Goal: Transaction & Acquisition: Purchase product/service

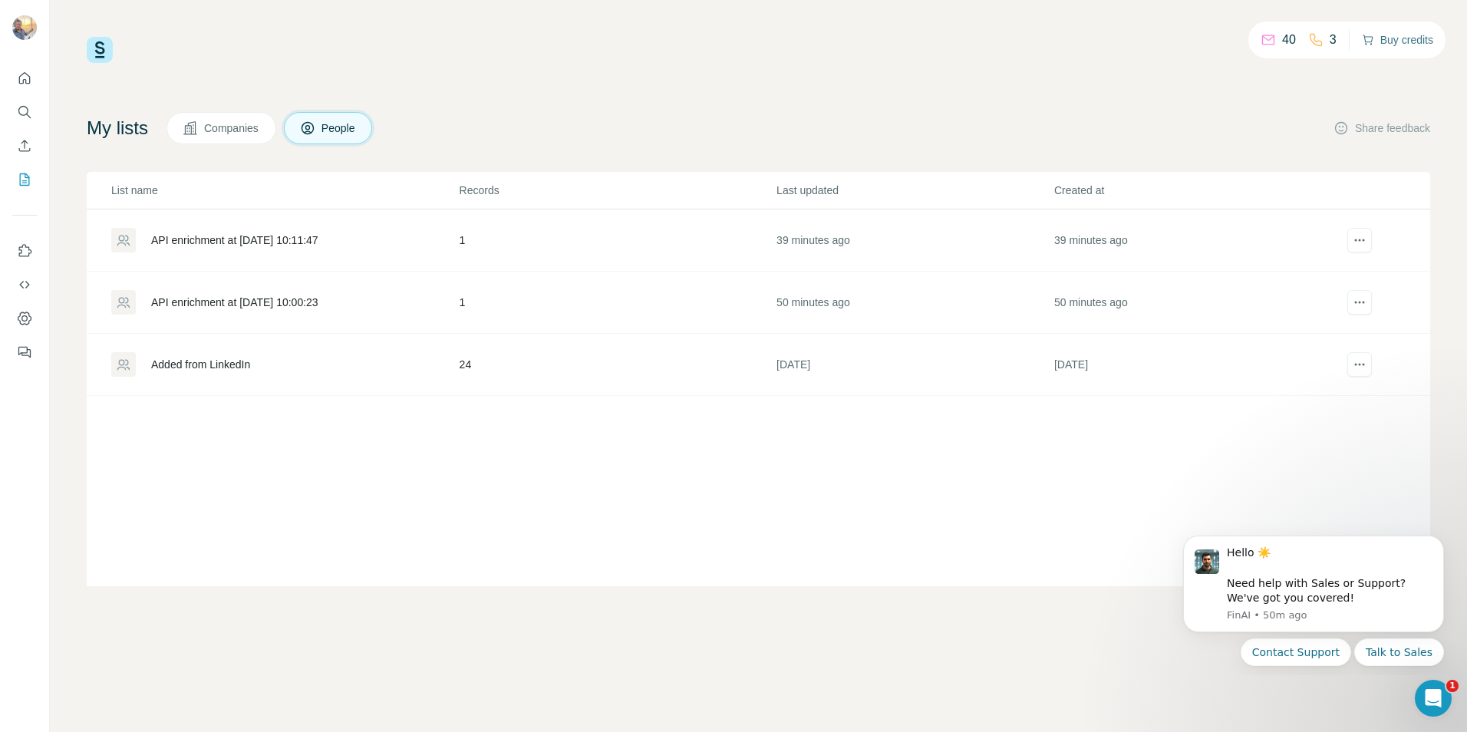
click at [1411, 36] on button "Buy credits" at bounding box center [1397, 39] width 71 height 21
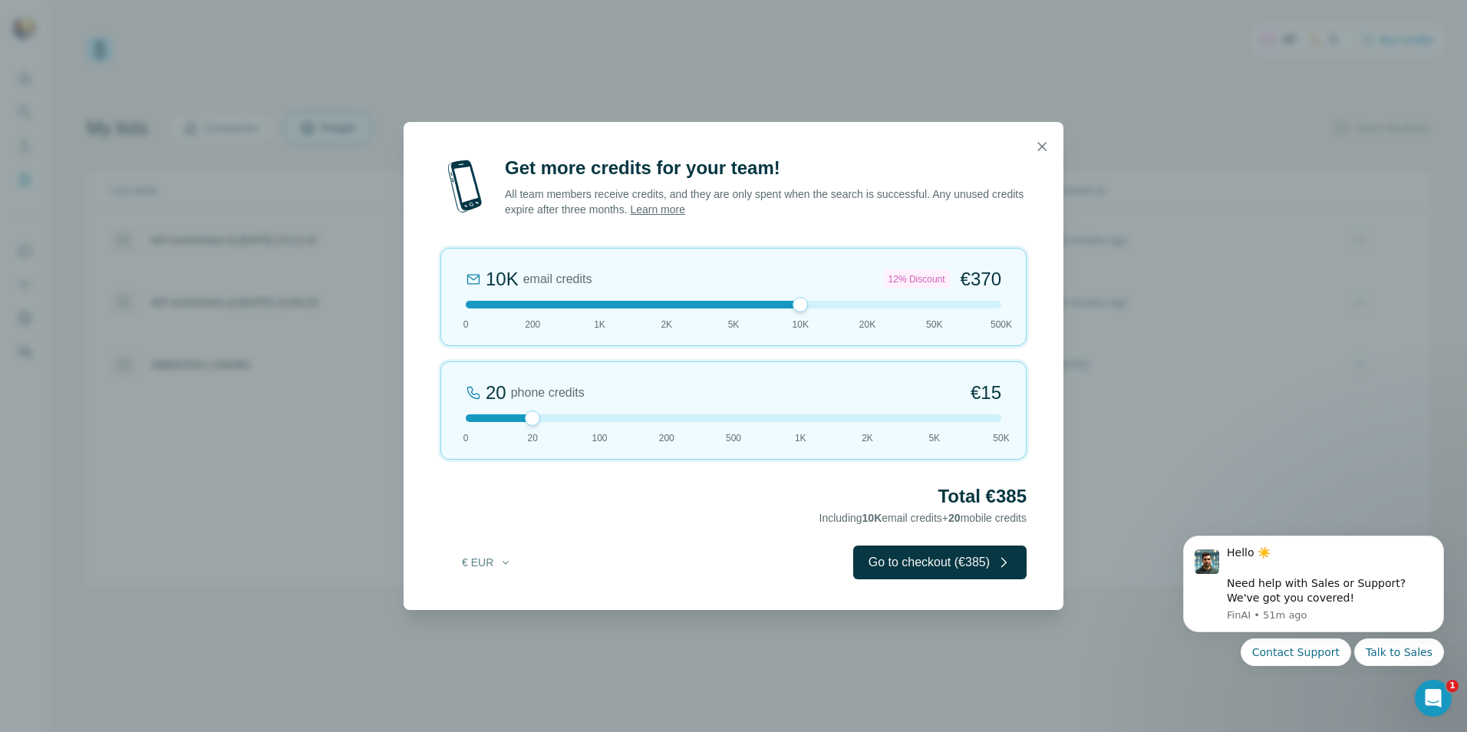
drag, startPoint x: 530, startPoint y: 308, endPoint x: 801, endPoint y: 307, distance: 270.9
click at [801, 307] on div at bounding box center [800, 304] width 15 height 15
click at [811, 309] on div "10K email credits 12% Discount €370 0 200 1K 2K 5K 10K 20K 50K 500K" at bounding box center [733, 297] width 586 height 98
click at [813, 308] on div at bounding box center [734, 305] width 536 height 8
click at [817, 308] on div "10K email credits 12% Discount €370 0 200 1K 2K 5K 10K 20K 50K 500K" at bounding box center [733, 297] width 586 height 98
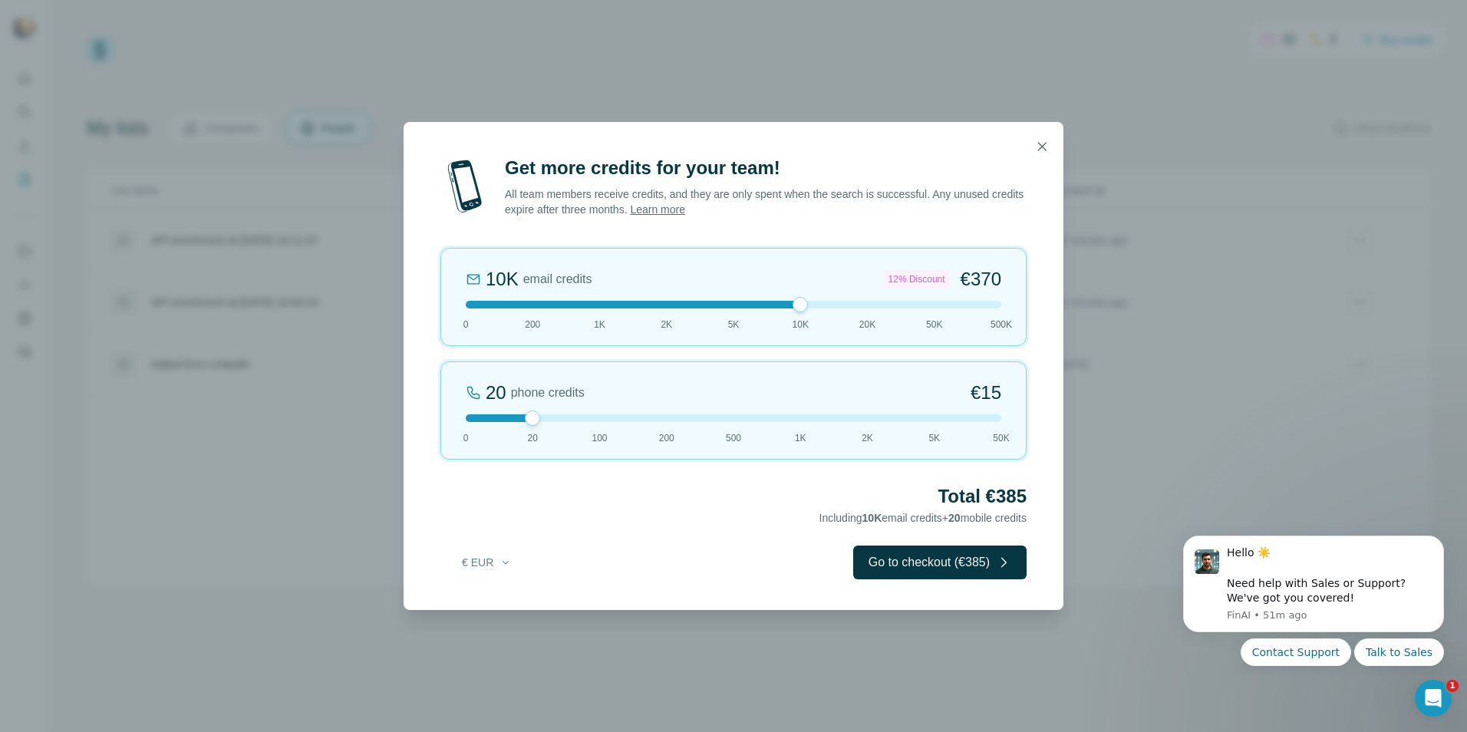
click at [817, 308] on div "10K email credits 12% Discount €370 0 200 1K 2K 5K 10K 20K 50K 500K" at bounding box center [733, 297] width 586 height 98
click at [817, 305] on div at bounding box center [734, 305] width 536 height 8
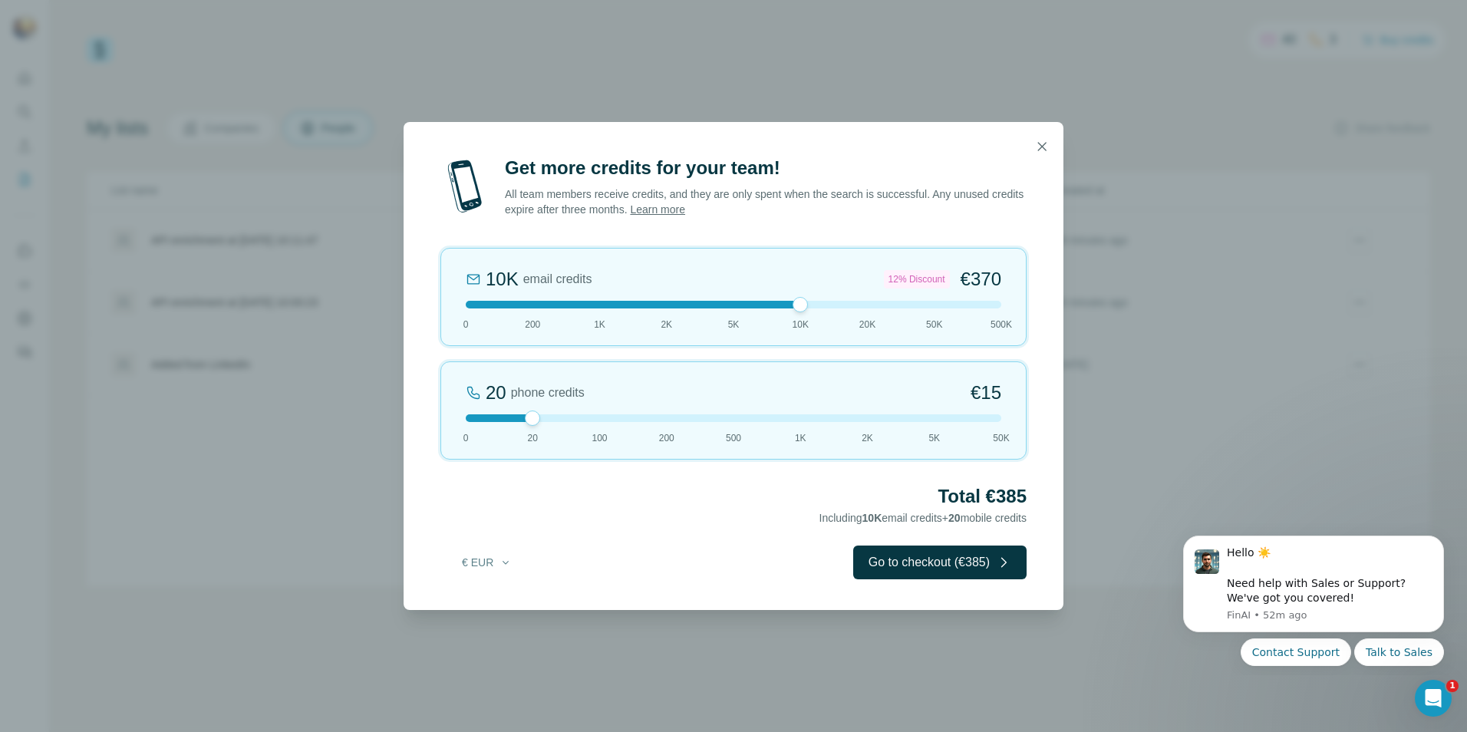
click at [603, 304] on div at bounding box center [734, 305] width 536 height 8
click at [645, 305] on div at bounding box center [734, 305] width 536 height 8
click at [854, 302] on div at bounding box center [734, 305] width 536 height 8
click at [810, 296] on div "20K email credits 18% Discount €693 0 200 1K 2K 5K 10K 20K 50K 500K" at bounding box center [733, 297] width 586 height 98
click at [600, 302] on div at bounding box center [734, 305] width 536 height 8
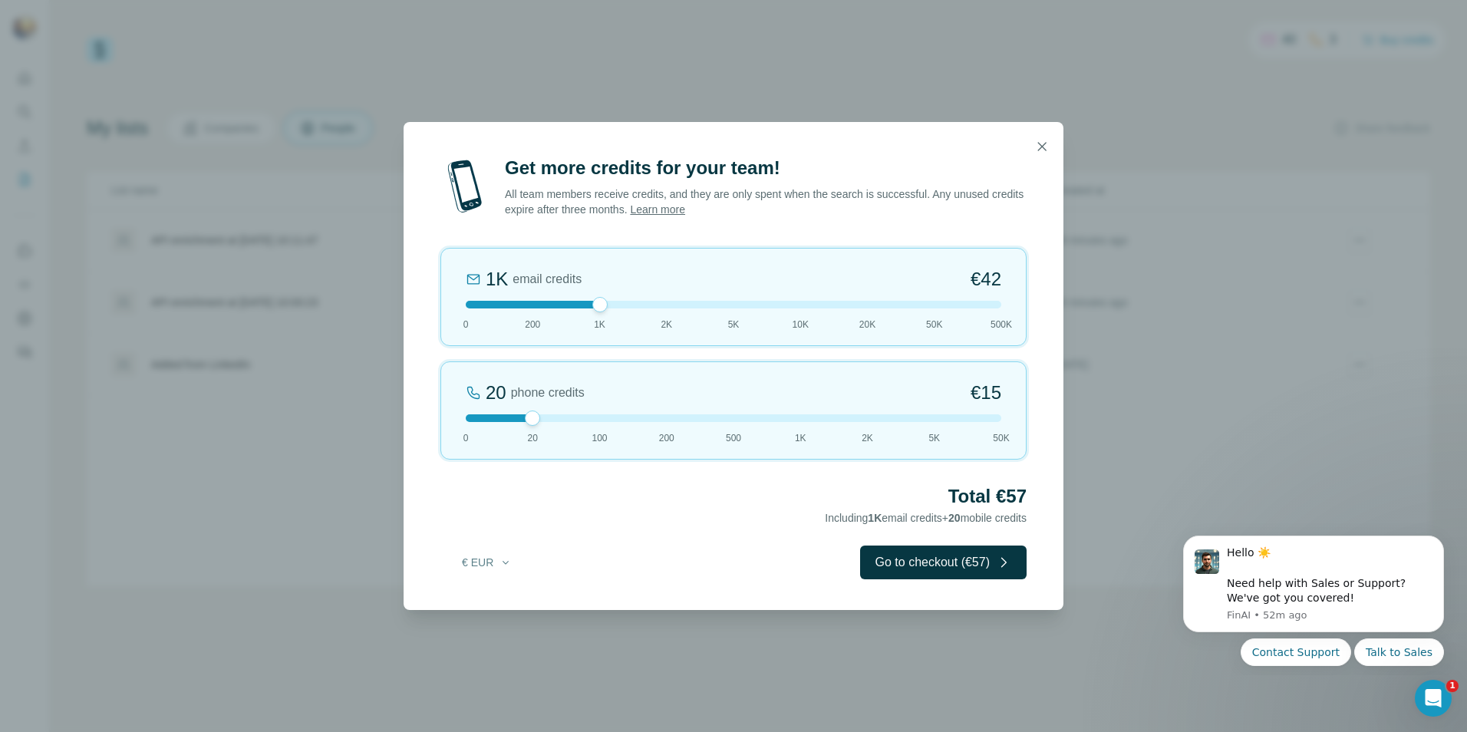
click at [656, 307] on div at bounding box center [734, 305] width 536 height 8
drag, startPoint x: 524, startPoint y: 419, endPoint x: 873, endPoint y: 424, distance: 349.2
click at [873, 424] on div "20 phone credits €[PHONE_NUMBER] 1K 2K 5K 50K" at bounding box center [733, 410] width 586 height 98
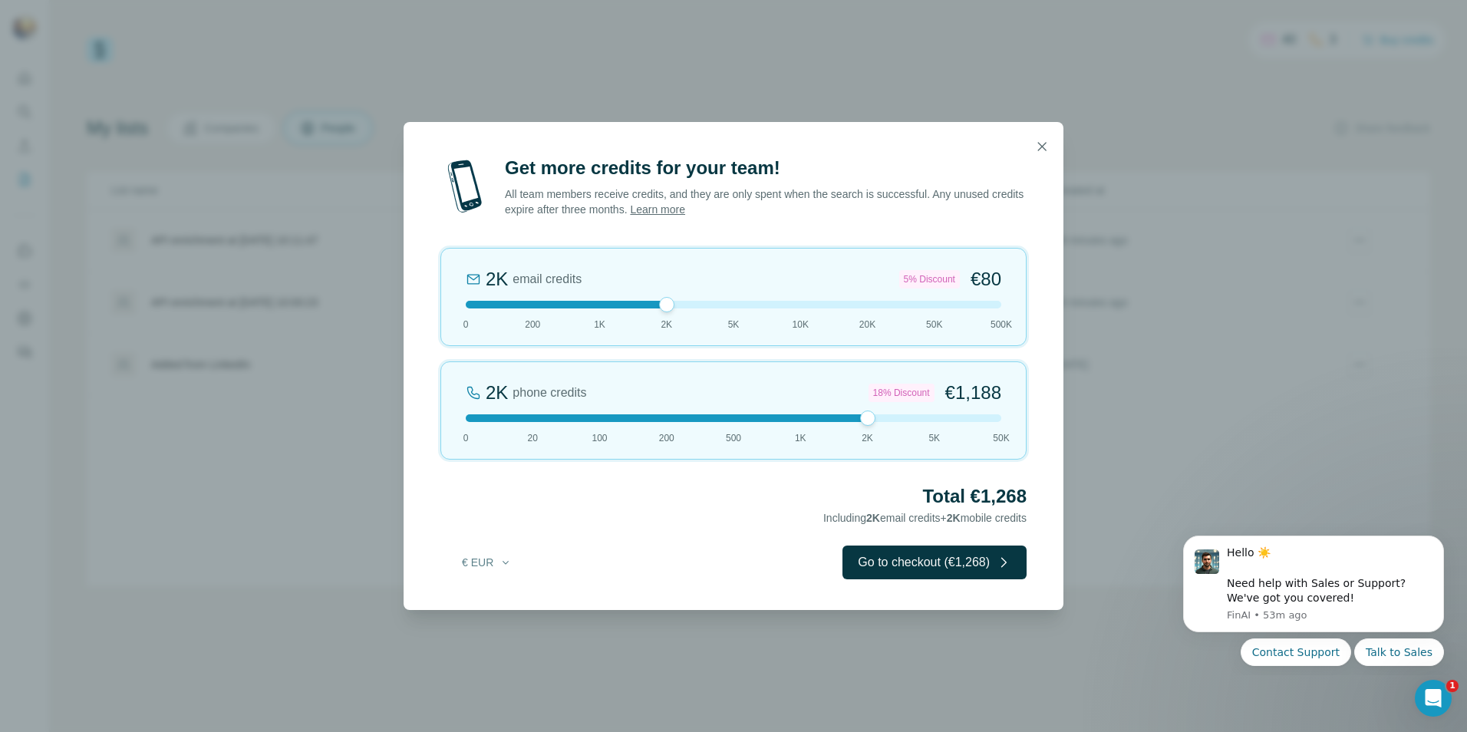
click at [870, 427] on div "2K phone credits 18% Discount €1,188 0 20 100 200 500 1K 2K 5K 50K" at bounding box center [733, 410] width 586 height 98
click at [921, 421] on div at bounding box center [734, 418] width 536 height 8
click at [874, 421] on div at bounding box center [734, 418] width 536 height 8
click at [939, 421] on div at bounding box center [734, 418] width 536 height 8
click at [879, 418] on div at bounding box center [734, 418] width 536 height 8
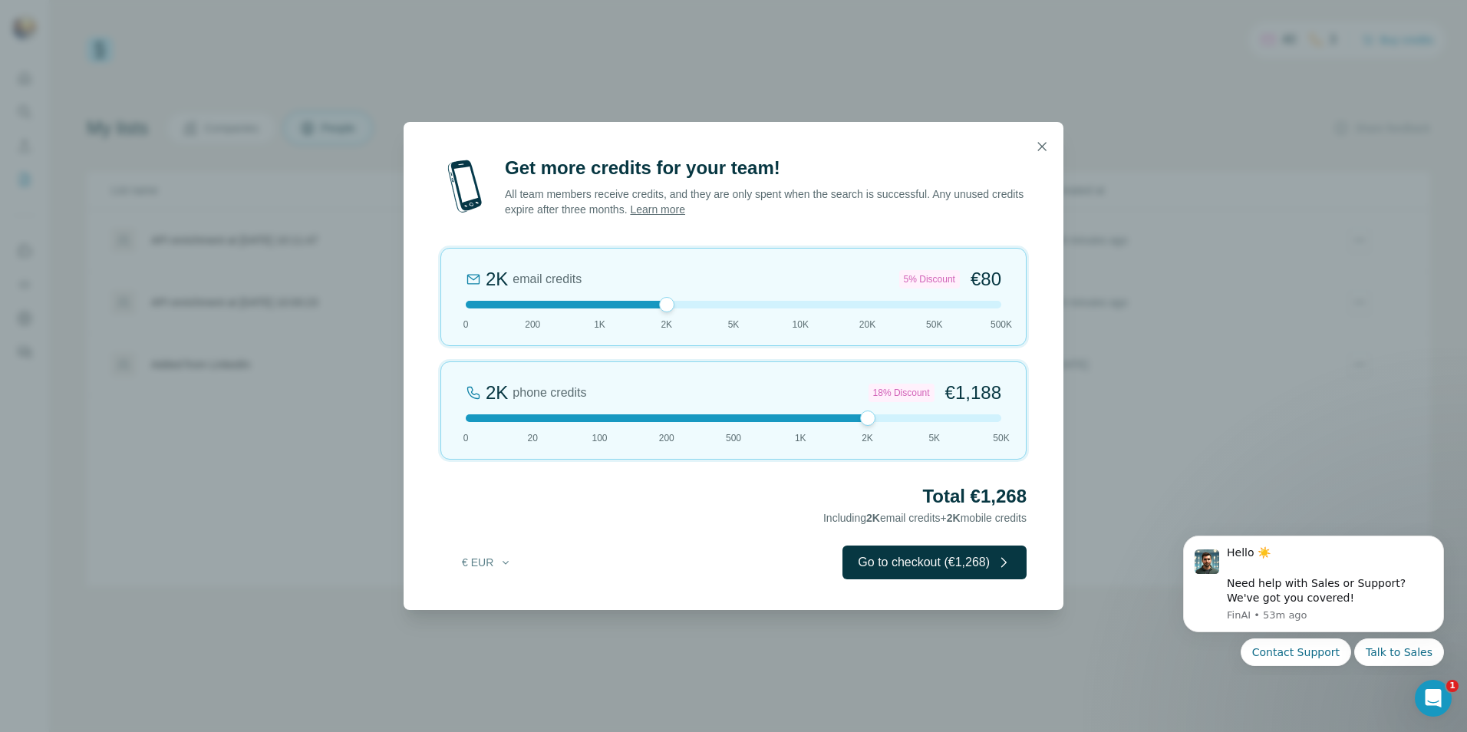
click at [738, 414] on div at bounding box center [734, 418] width 536 height 8
